Goal: Task Accomplishment & Management: Manage account settings

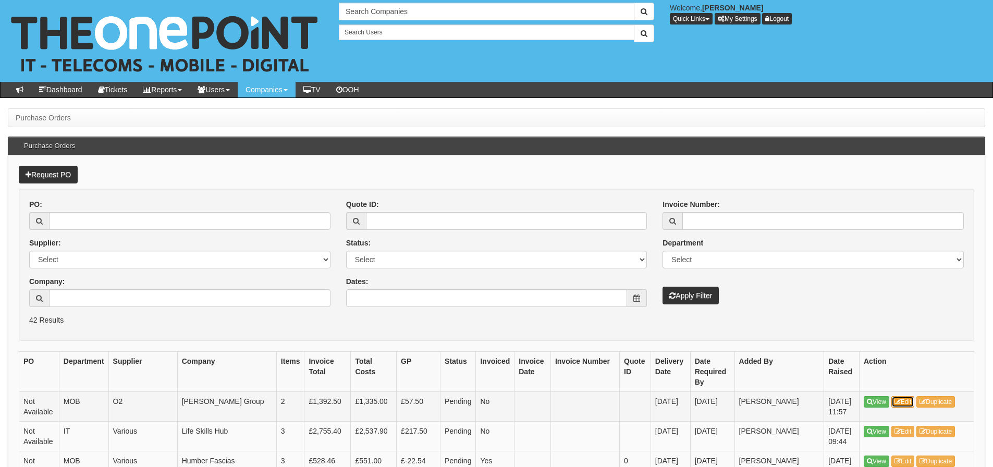
click at [902, 397] on link "Edit" at bounding box center [902, 401] width 23 height 11
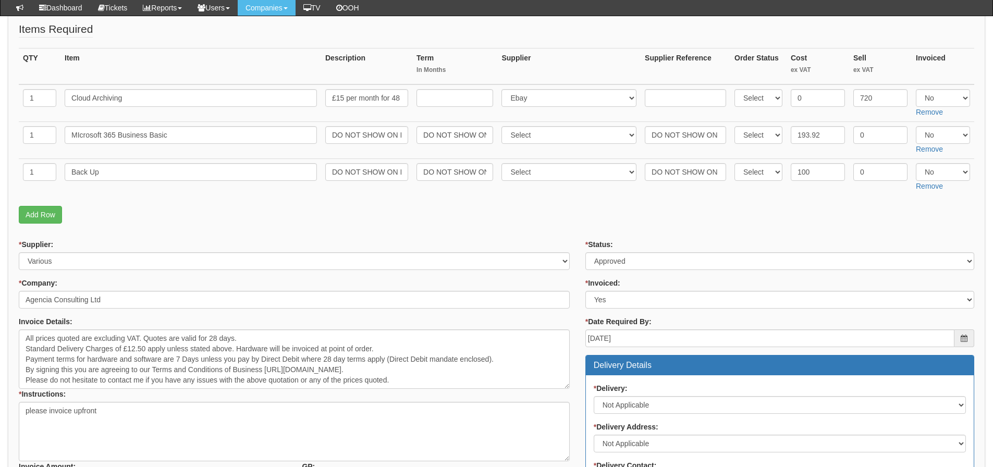
scroll to position [104, 0]
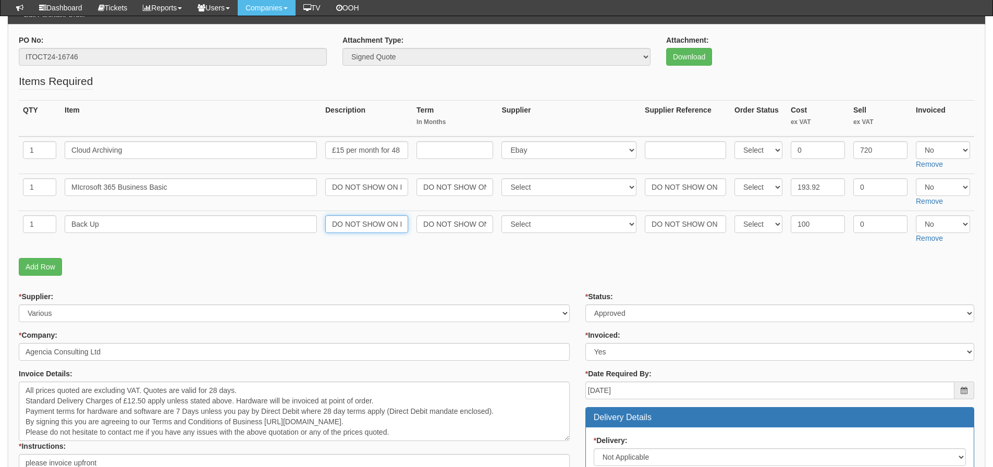
click at [360, 226] on input "DO NOT SHOW ON INVOICE" at bounding box center [366, 224] width 83 height 18
drag, startPoint x: 360, startPoint y: 226, endPoint x: 495, endPoint y: 225, distance: 135.5
click at [495, 225] on tr "1 Back Up DO NOT SHOW ON INVOICE DO NOT SHOW ON INVOICE Select 123 REG.co.uk 1P…" at bounding box center [497, 229] width 956 height 37
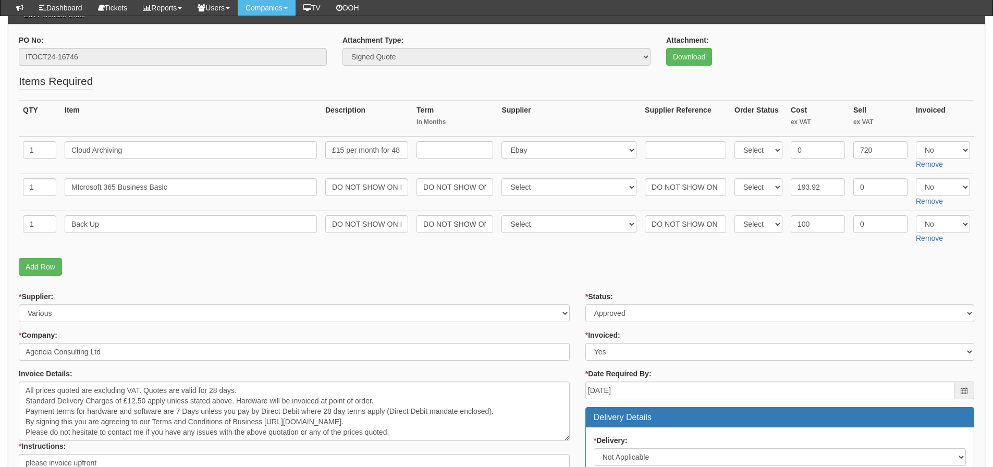
click at [460, 259] on p "Add Row" at bounding box center [497, 267] width 956 height 18
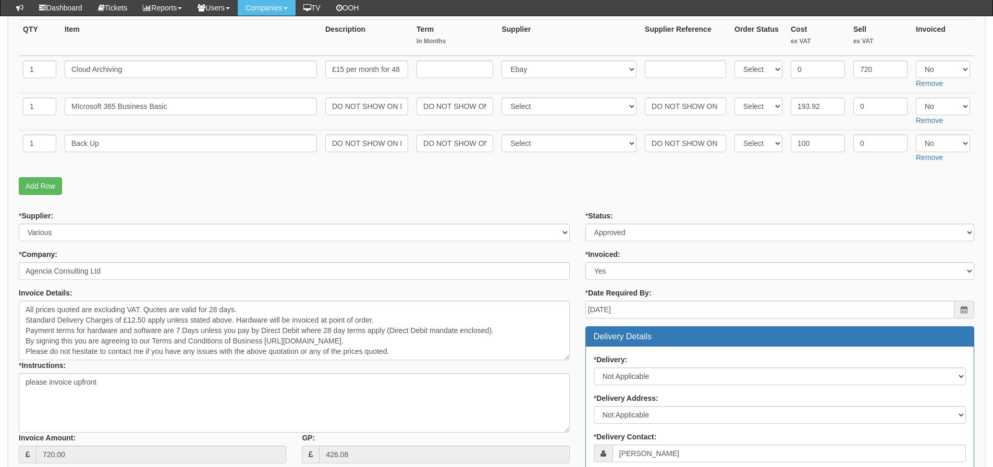
scroll to position [15, 0]
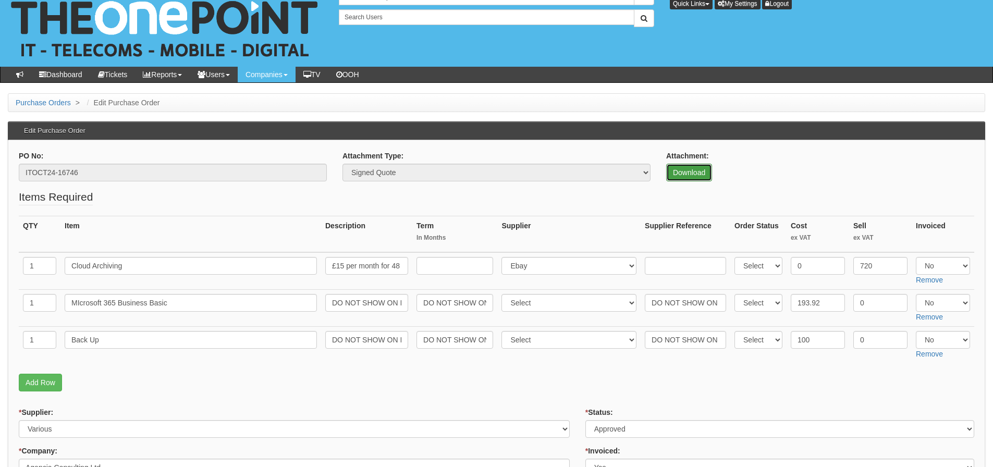
click at [679, 175] on link "Download" at bounding box center [689, 173] width 46 height 18
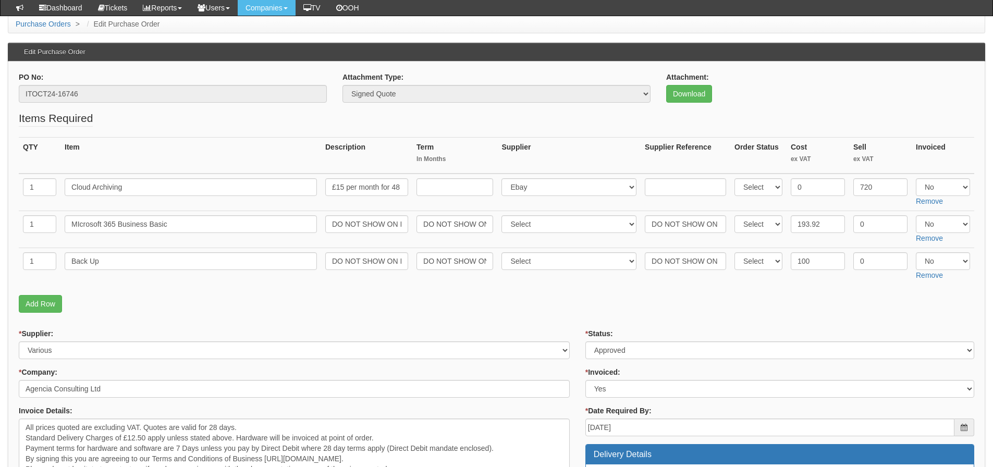
scroll to position [119, 0]
